Goal: Transaction & Acquisition: Book appointment/travel/reservation

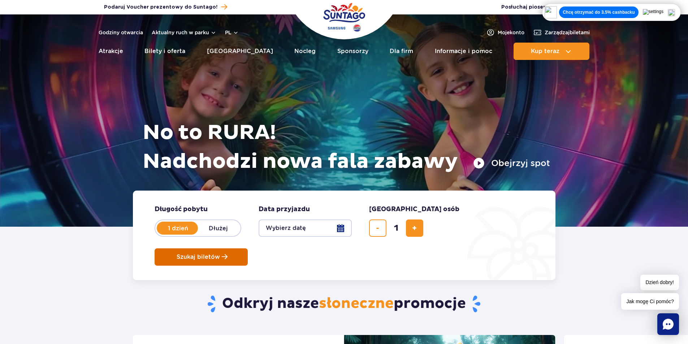
click at [220, 254] on span "Szukaj biletów" at bounding box center [198, 257] width 43 height 7
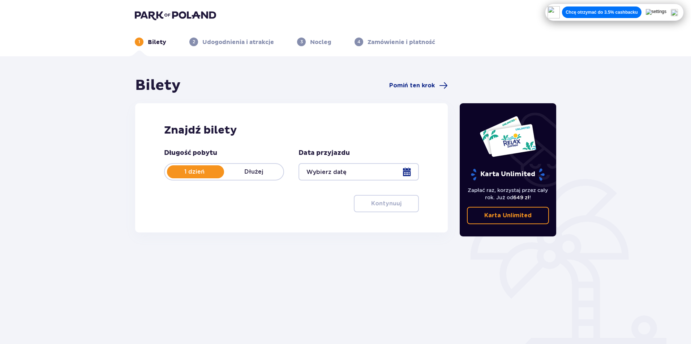
click at [350, 171] on div at bounding box center [358, 171] width 120 height 17
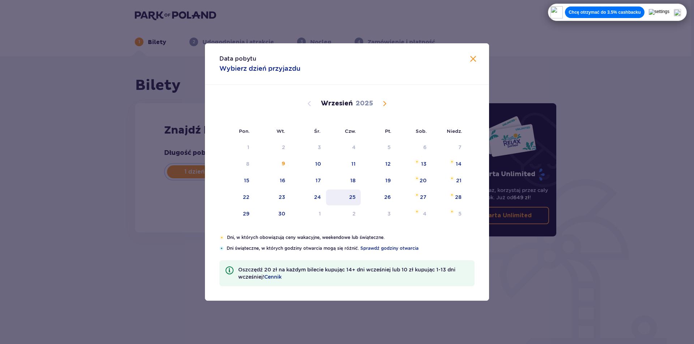
click at [357, 193] on div "25" at bounding box center [343, 198] width 35 height 16
type input "[DATE]"
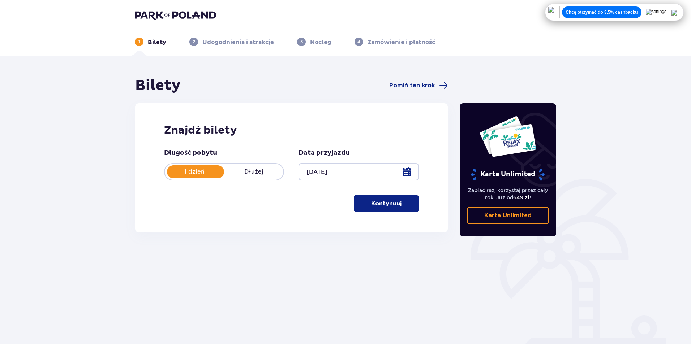
click at [350, 171] on div at bounding box center [358, 171] width 120 height 17
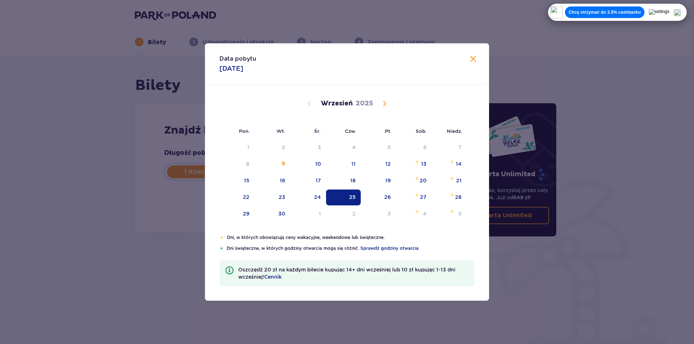
click at [506, 185] on div "Data pobytu [DATE] Pon. Wt. Śr. Czw. Pt. Sob. [GEOGRAPHIC_DATA]. [DATE] 28 29 3…" at bounding box center [347, 172] width 694 height 344
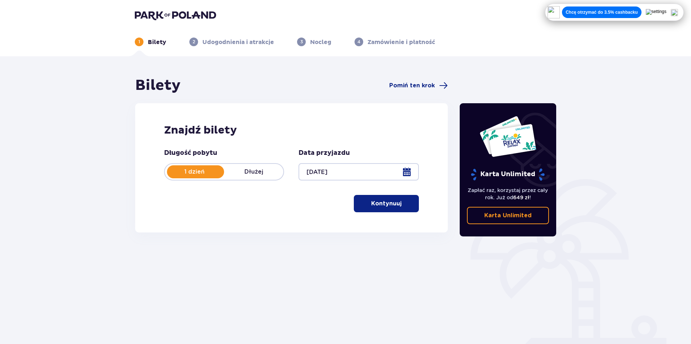
click at [376, 198] on button "Kontynuuj" at bounding box center [386, 203] width 65 height 17
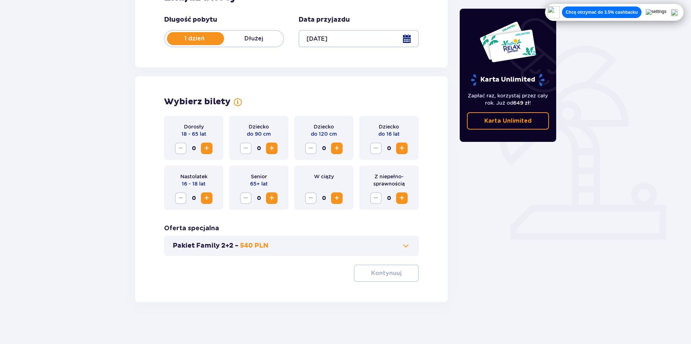
scroll to position [135, 0]
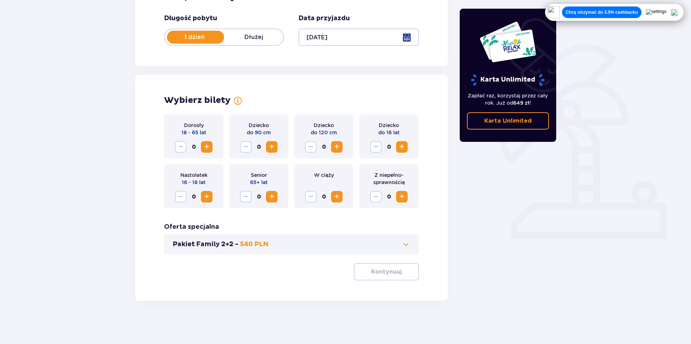
click at [402, 151] on span "Increase" at bounding box center [401, 147] width 9 height 9
click at [376, 271] on p "Kontynuuj" at bounding box center [386, 272] width 30 height 8
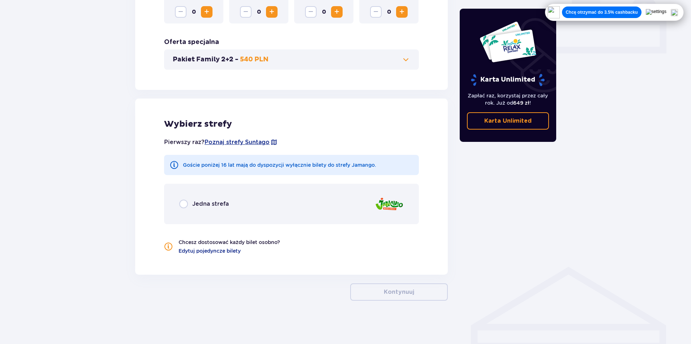
click at [172, 191] on div "Jedna strefa" at bounding box center [291, 204] width 255 height 40
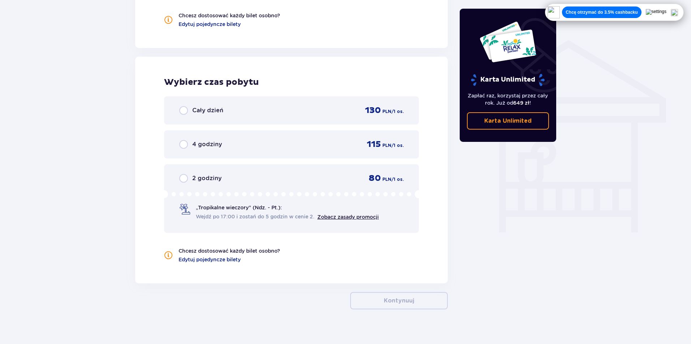
scroll to position [555, 0]
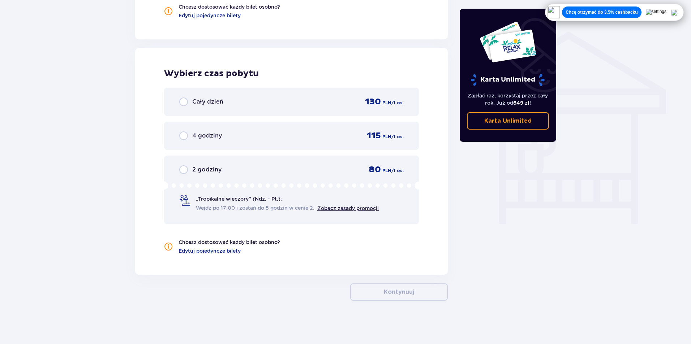
click at [221, 112] on div "Cały dzień 130 PLN / 1 os." at bounding box center [291, 102] width 255 height 28
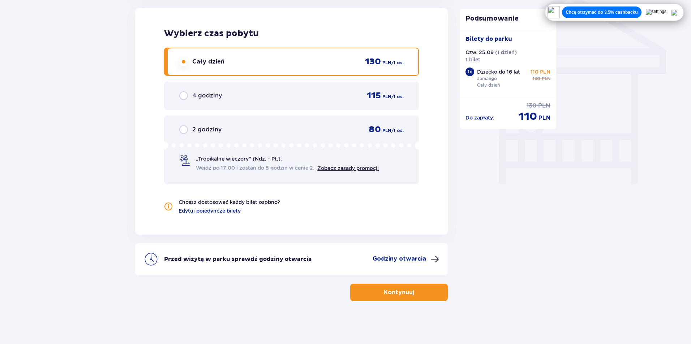
scroll to position [596, 0]
click at [398, 290] on p "Kontynuuj" at bounding box center [399, 292] width 30 height 8
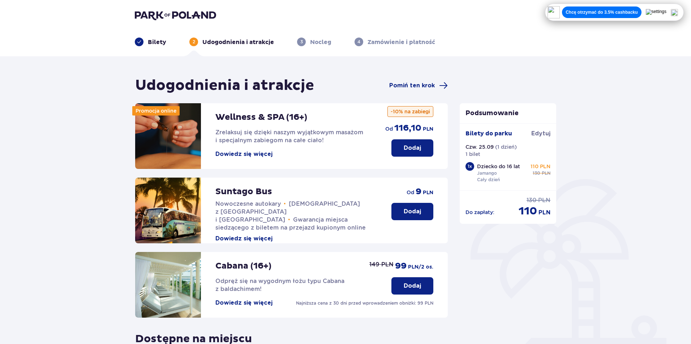
click at [410, 207] on button "Dodaj" at bounding box center [412, 211] width 42 height 17
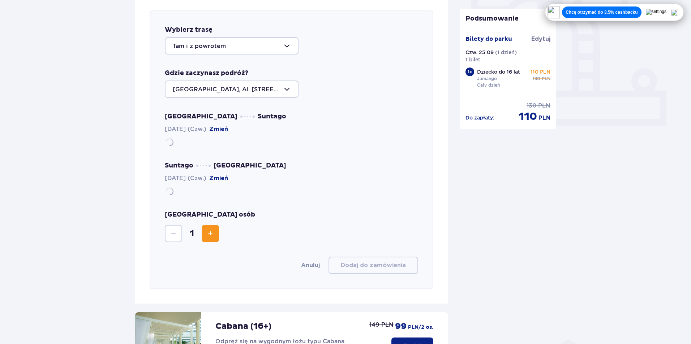
scroll to position [249, 0]
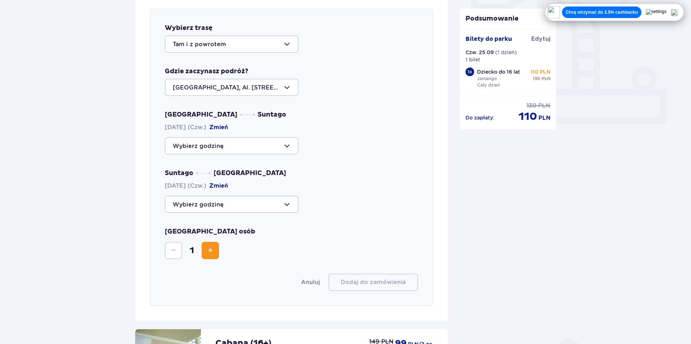
click at [217, 142] on div at bounding box center [232, 145] width 134 height 17
click at [242, 168] on p "Zostało 39 miejsc" at bounding box center [220, 168] width 53 height 8
type input "09:00"
click at [224, 199] on div at bounding box center [232, 204] width 134 height 17
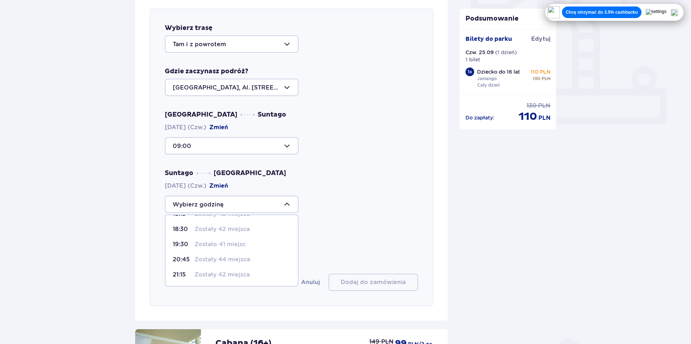
click at [244, 245] on p "Zostało 41 miejsc" at bounding box center [219, 245] width 51 height 8
type input "19:30"
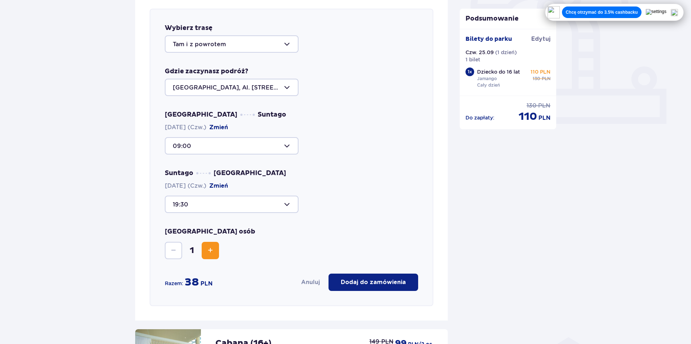
click at [384, 285] on p "Dodaj do zamówienia" at bounding box center [373, 283] width 65 height 8
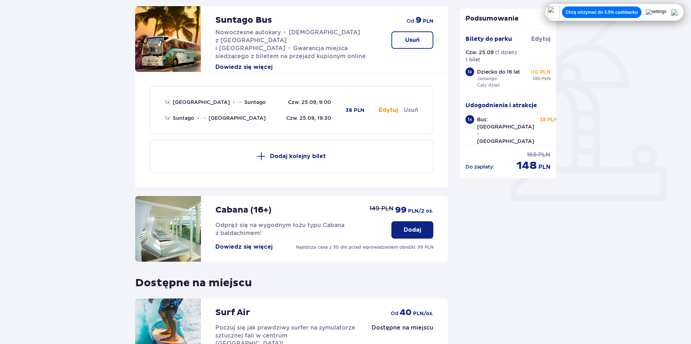
scroll to position [0, 0]
